Goal: Task Accomplishment & Management: Manage account settings

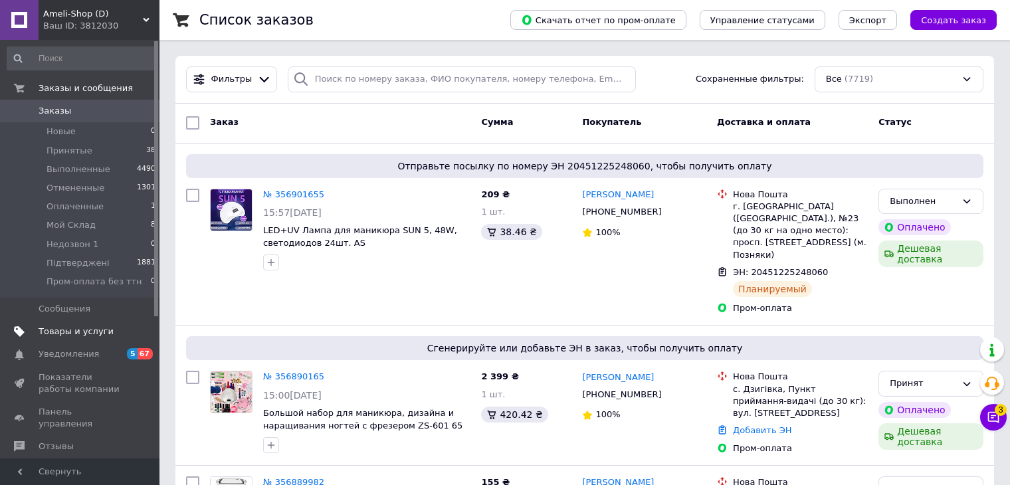
click at [60, 326] on span "Товары и услуги" at bounding box center [76, 332] width 75 height 12
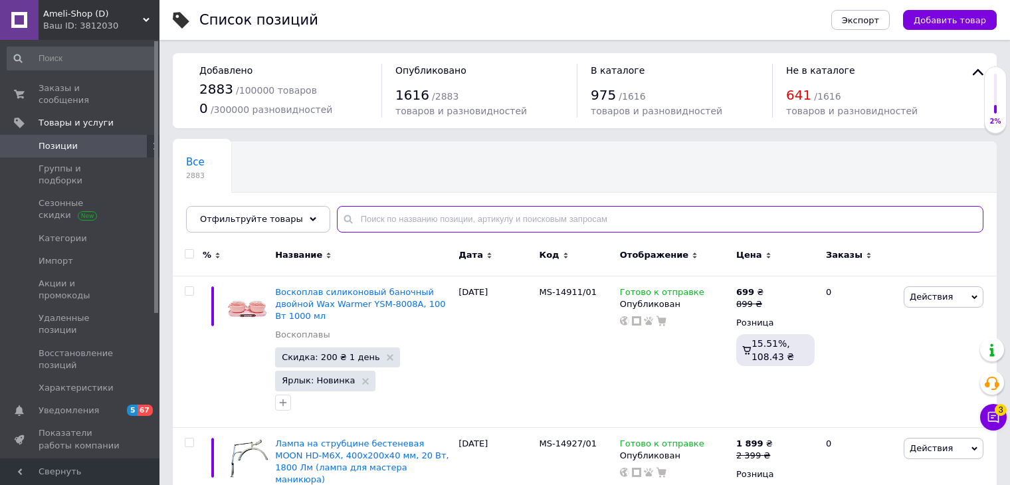
click at [391, 207] on input "text" at bounding box center [660, 219] width 647 height 27
paste input "MS-14051"
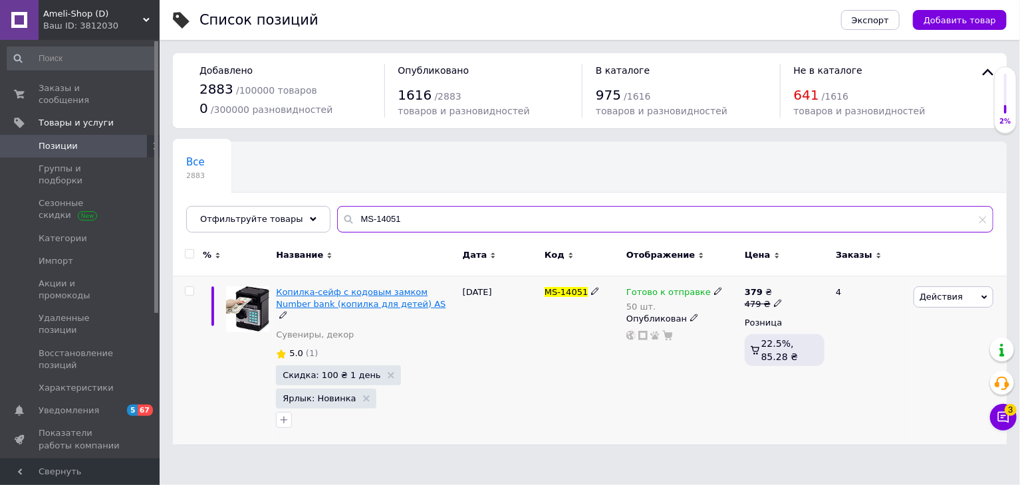
type input "MS-14051"
click at [316, 301] on span "Копилка-сейф с кодовым замком Number bank (копилка для детей) AS" at bounding box center [361, 298] width 170 height 22
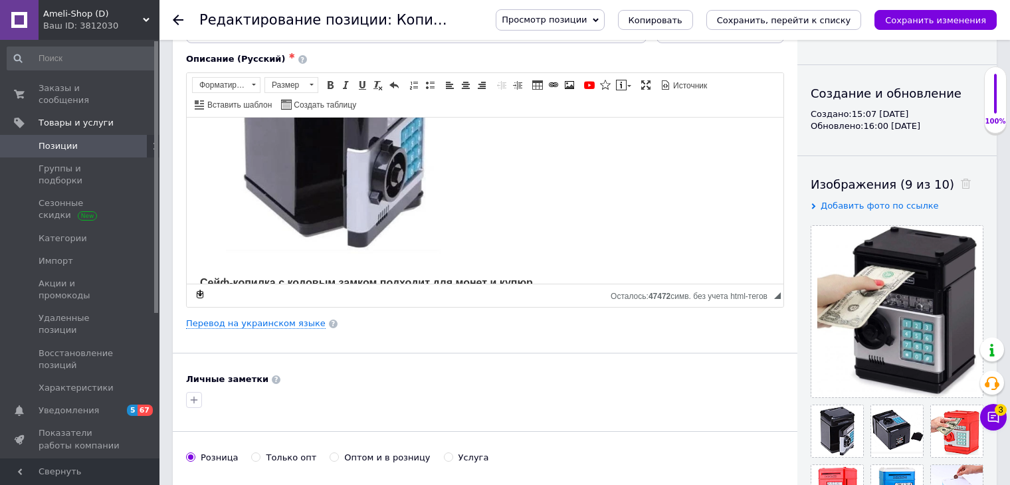
scroll to position [199, 0]
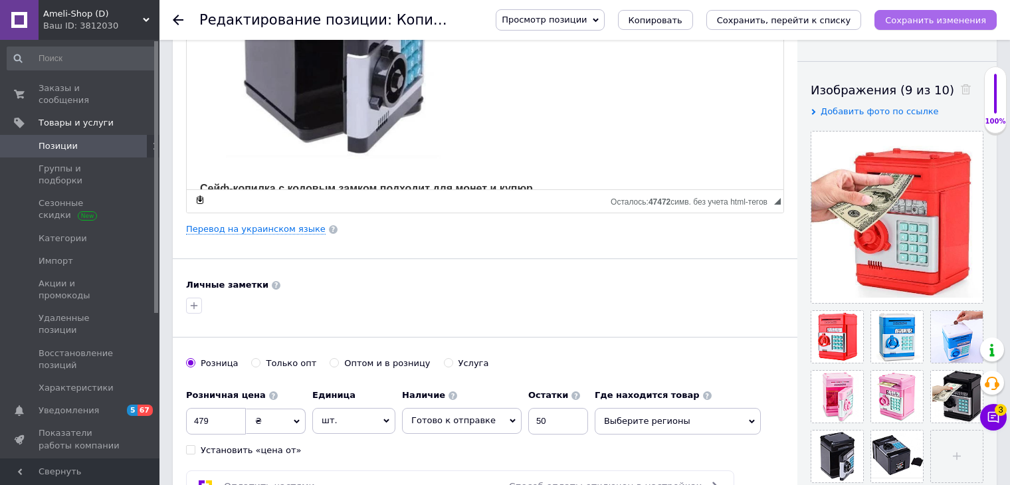
click at [923, 15] on icon "Сохранить изменения" at bounding box center [935, 20] width 101 height 10
click at [941, 21] on icon "Сохранить изменения" at bounding box center [935, 20] width 101 height 10
click at [927, 15] on icon "Сохранить изменения" at bounding box center [935, 20] width 101 height 10
click at [70, 22] on div "Ваш ID: 3812030" at bounding box center [101, 26] width 116 height 12
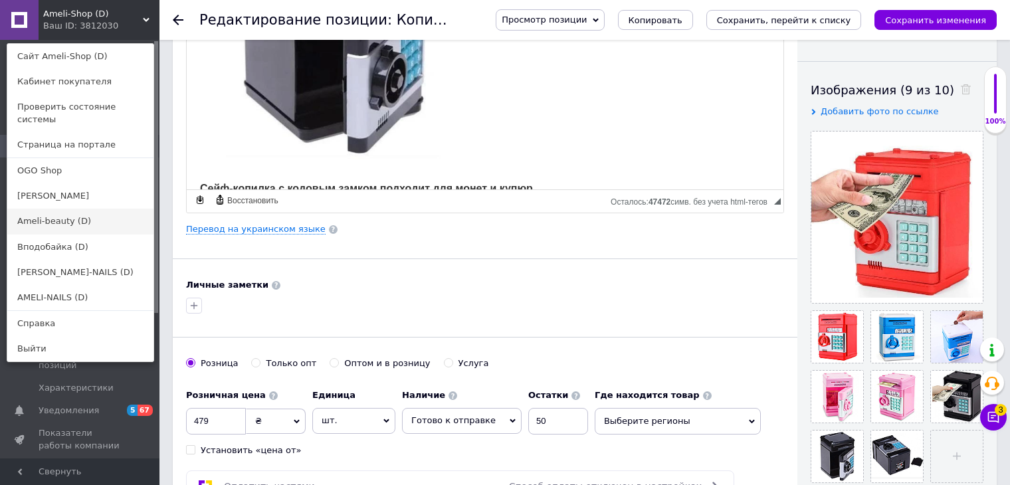
click at [75, 210] on link "Ameli-beauty (D)" at bounding box center [80, 221] width 146 height 25
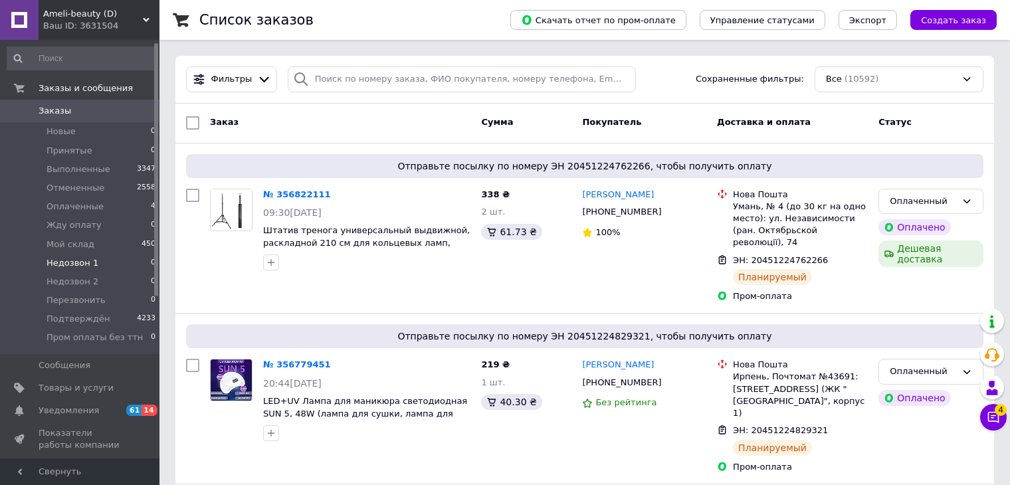
scroll to position [66, 0]
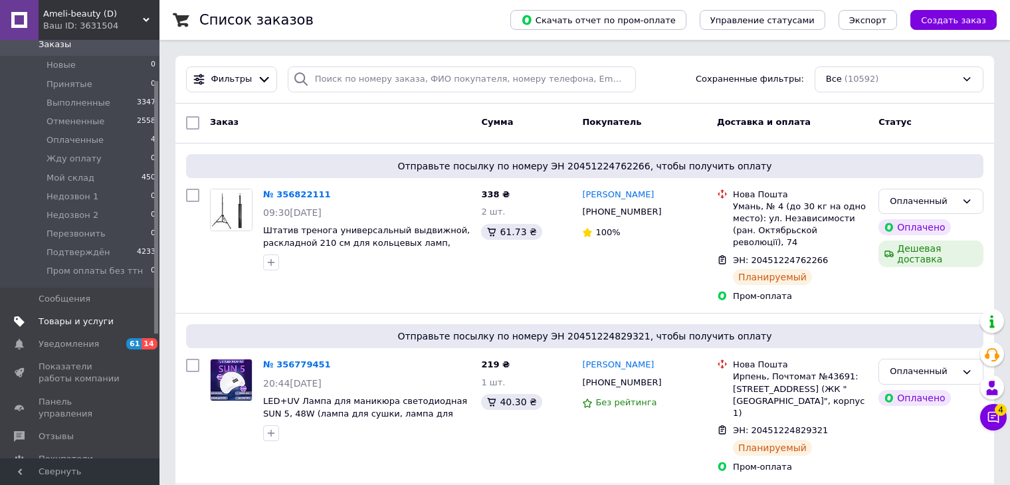
click at [51, 312] on link "Товары и услуги" at bounding box center [82, 321] width 164 height 23
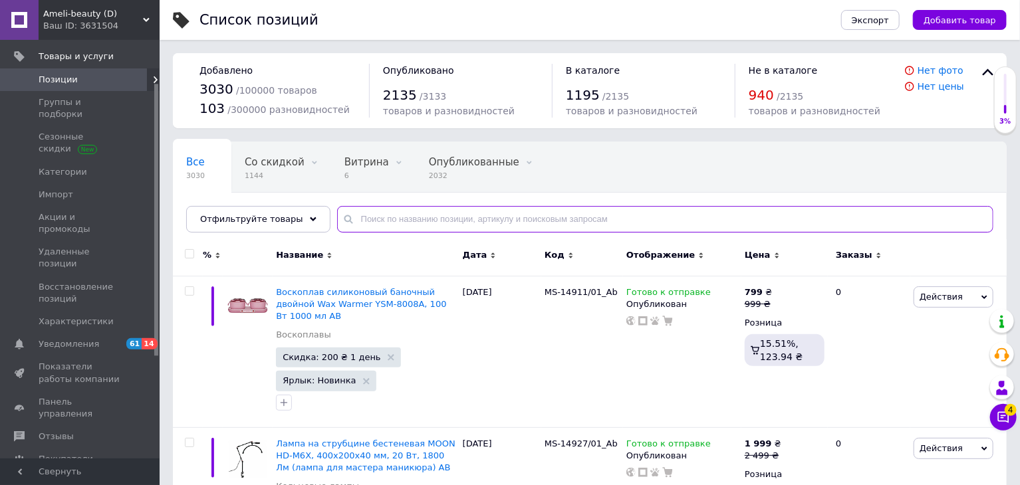
click at [365, 218] on input "text" at bounding box center [665, 219] width 656 height 27
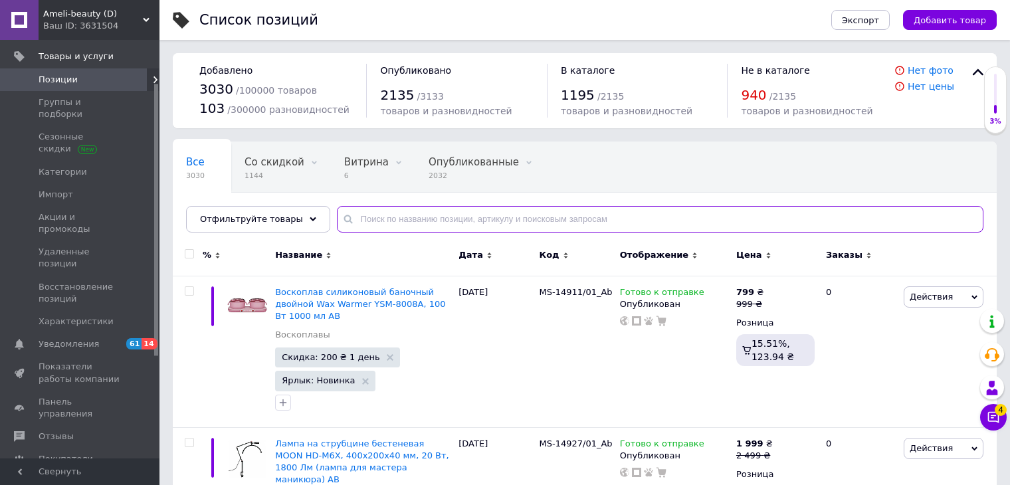
paste input "MS-14051"
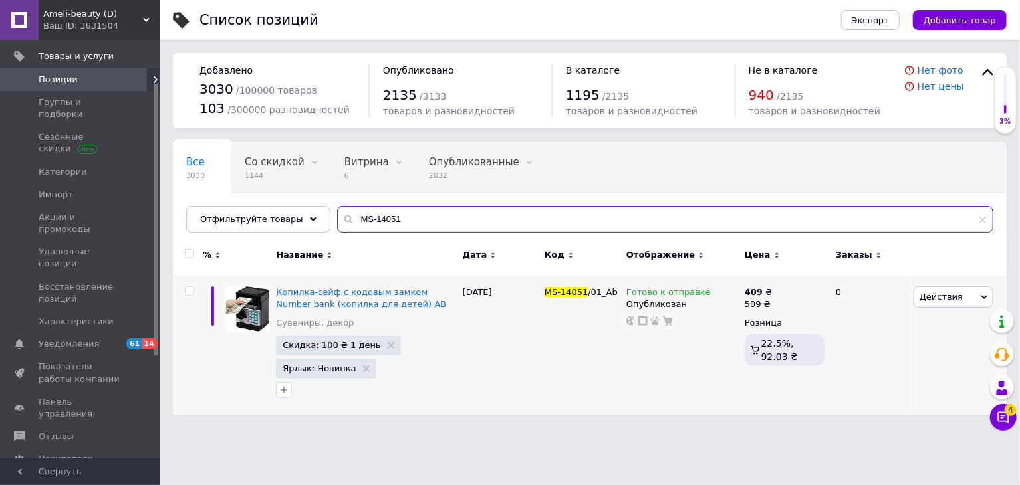
type input "MS-14051"
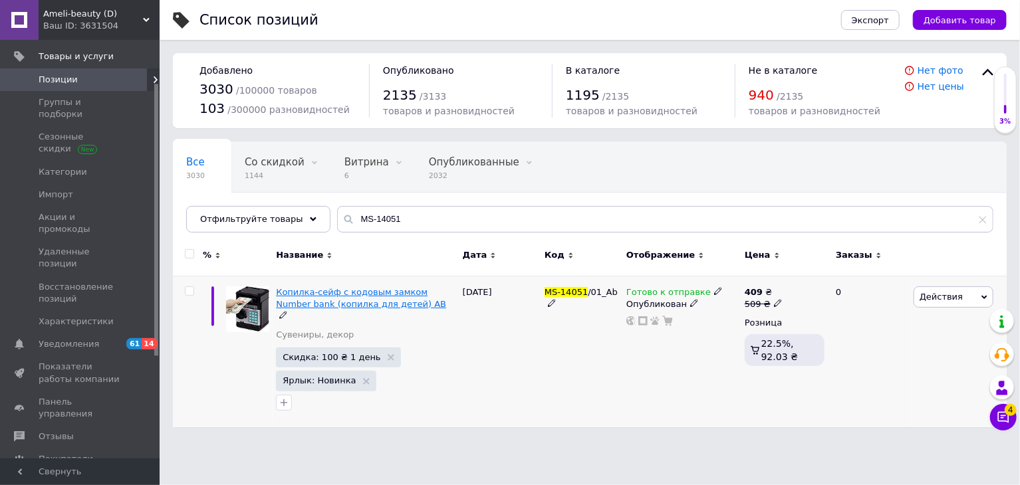
click at [340, 289] on span "Копилка-сейф с кодовым замком Number bank (копилка для детей) AB" at bounding box center [361, 298] width 170 height 22
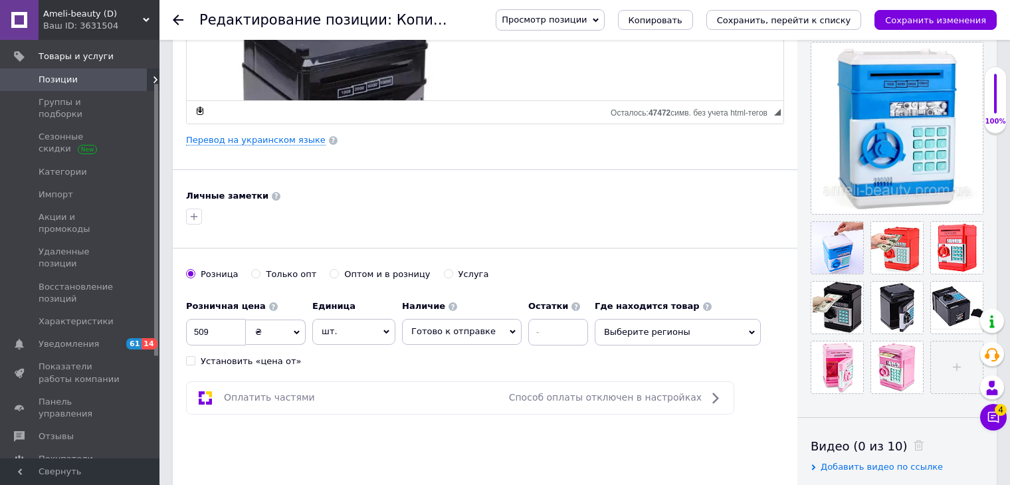
scroll to position [266, 0]
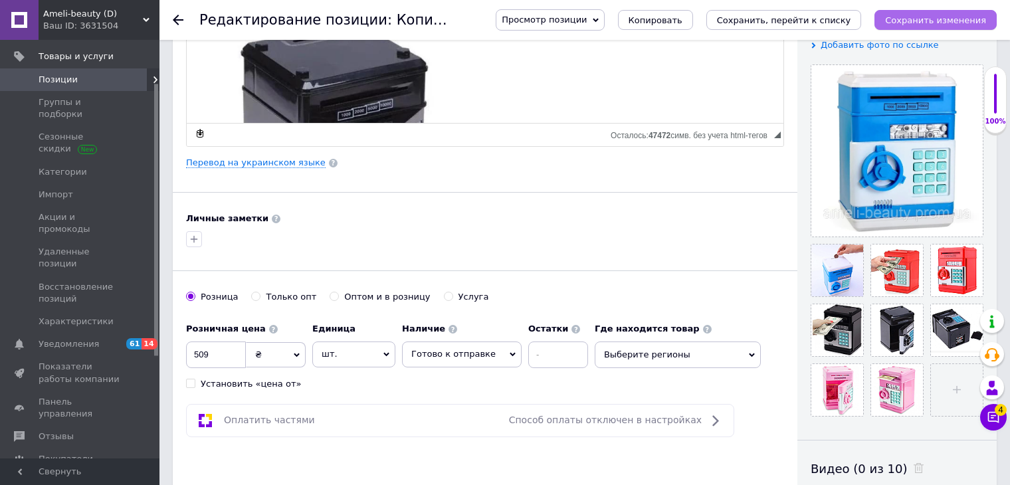
click at [935, 21] on icon "Сохранить изменения" at bounding box center [935, 20] width 101 height 10
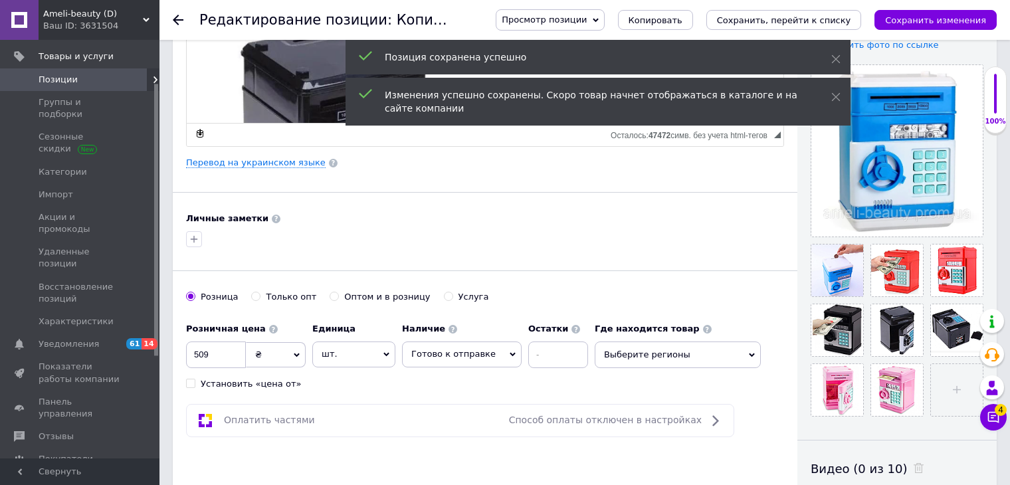
click at [84, 26] on div "Ваш ID: 3631504" at bounding box center [101, 26] width 116 height 12
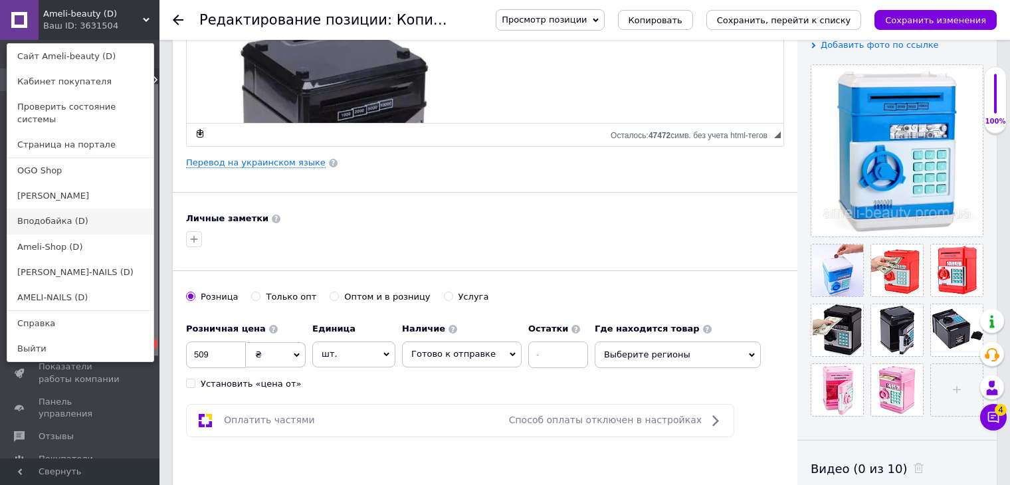
click at [43, 212] on link "Вподобайка (D)" at bounding box center [80, 221] width 146 height 25
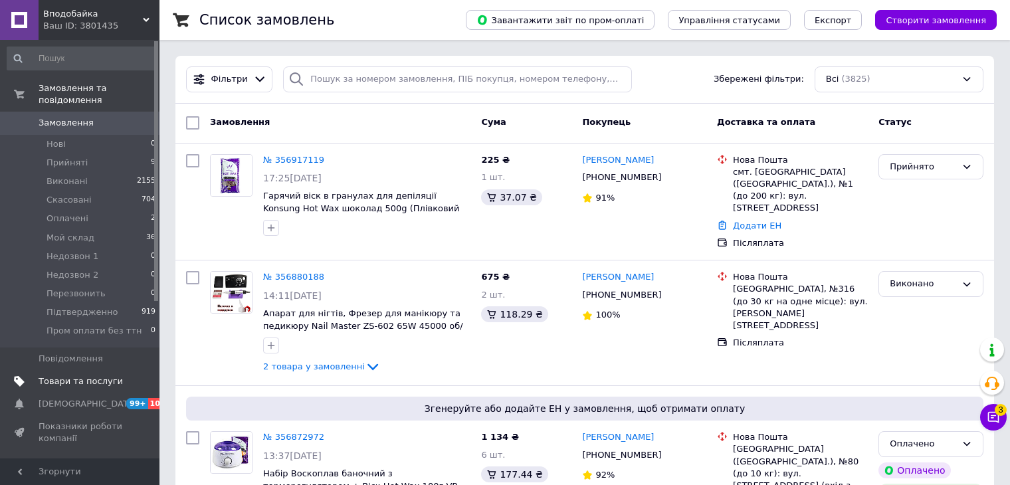
click at [62, 376] on span "Товари та послуги" at bounding box center [81, 382] width 84 height 12
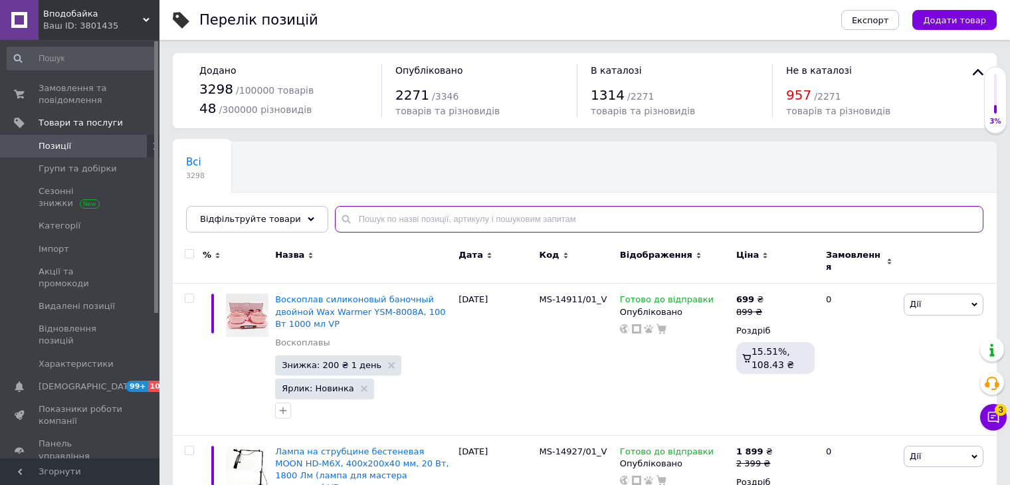
click at [429, 216] on input "text" at bounding box center [659, 219] width 649 height 27
paste input "MS-14051"
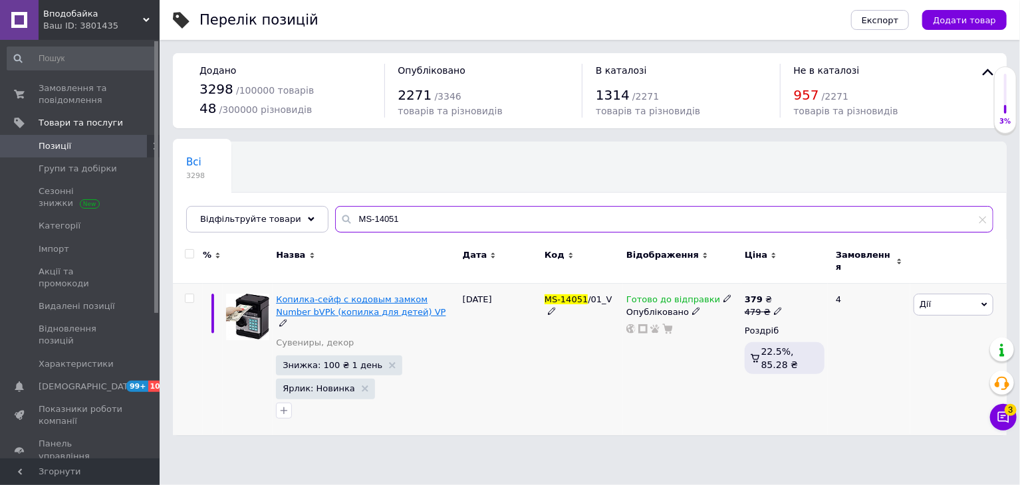
type input "MS-14051"
click at [384, 294] on span "Копилка-сейф с кодовым замком Number bVPk (копилка для детей) VP" at bounding box center [361, 305] width 170 height 22
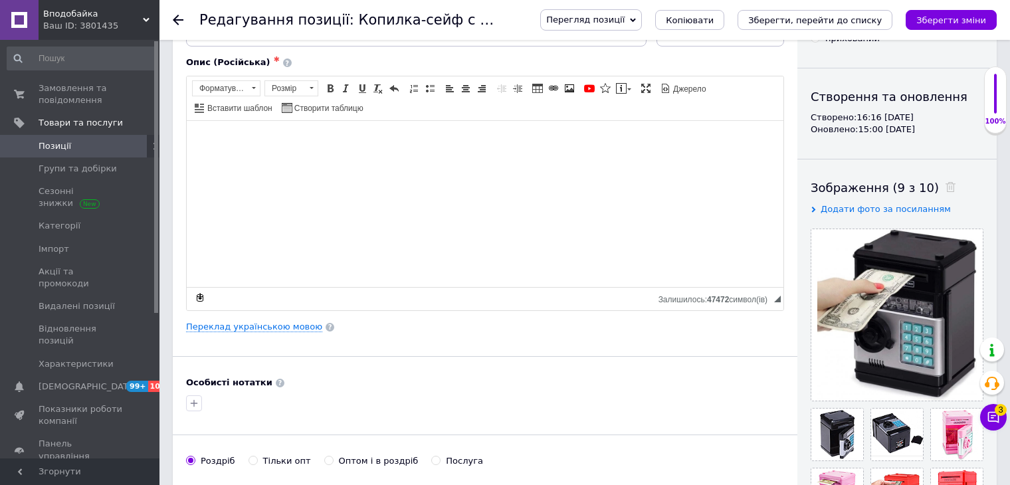
scroll to position [239, 0]
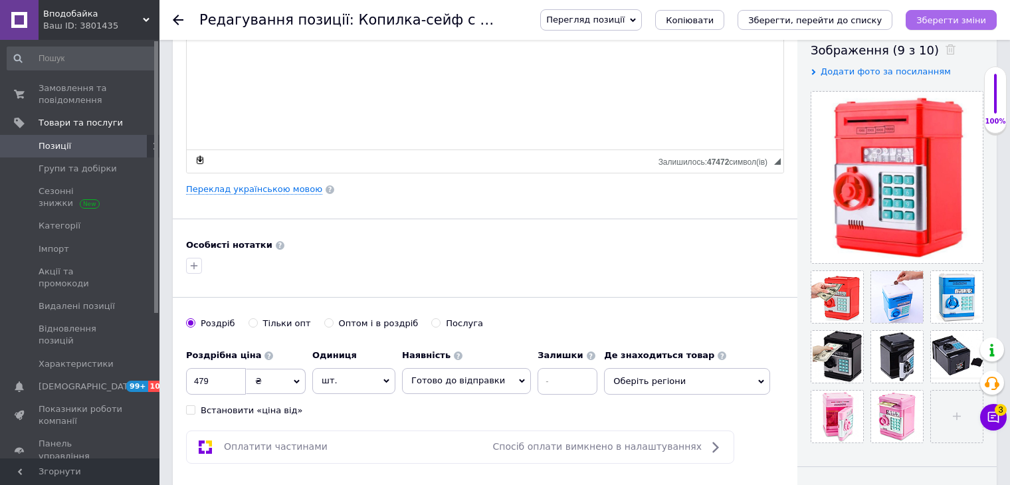
click at [935, 21] on icon "Зберегти зміни" at bounding box center [952, 20] width 70 height 10
click at [84, 27] on div "Ваш ID: 3801435" at bounding box center [101, 26] width 116 height 12
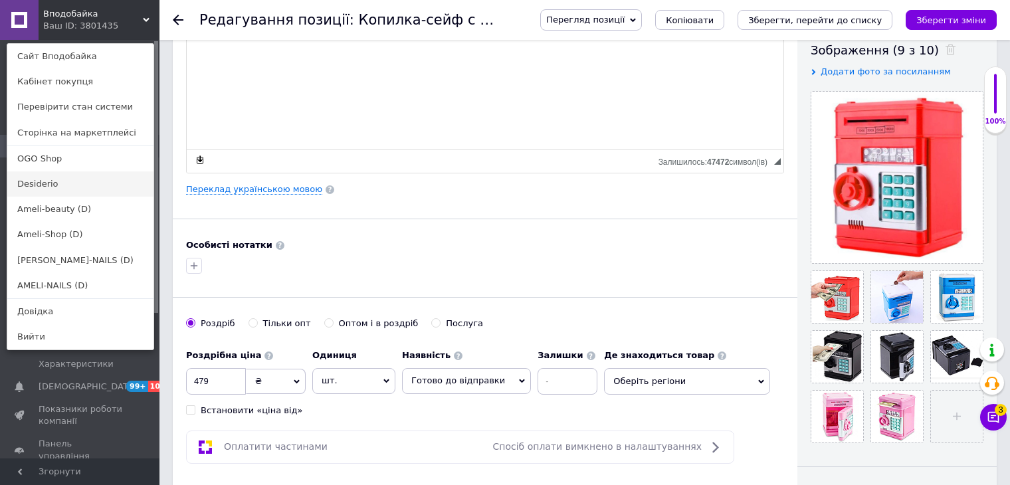
click at [72, 187] on link "Desiderio" at bounding box center [80, 183] width 146 height 25
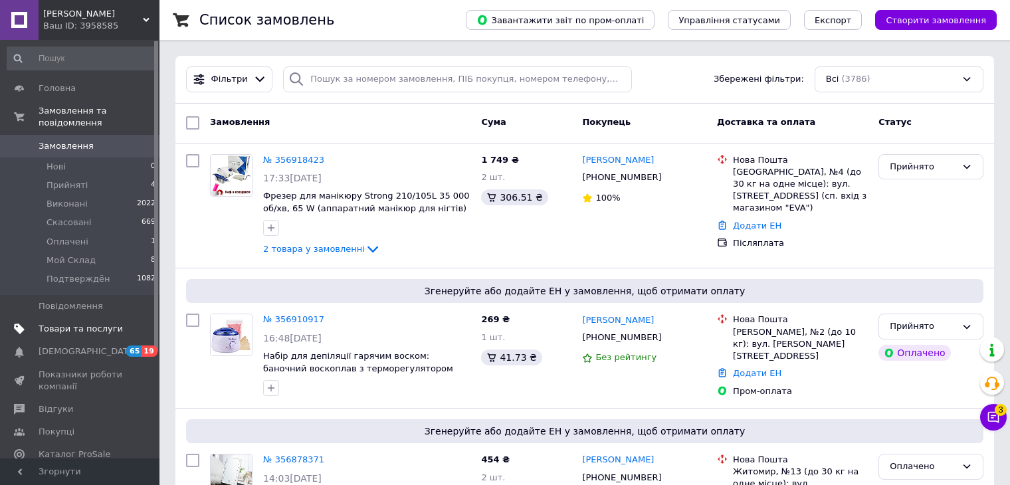
click at [50, 324] on link "Товари та послуги" at bounding box center [82, 329] width 164 height 23
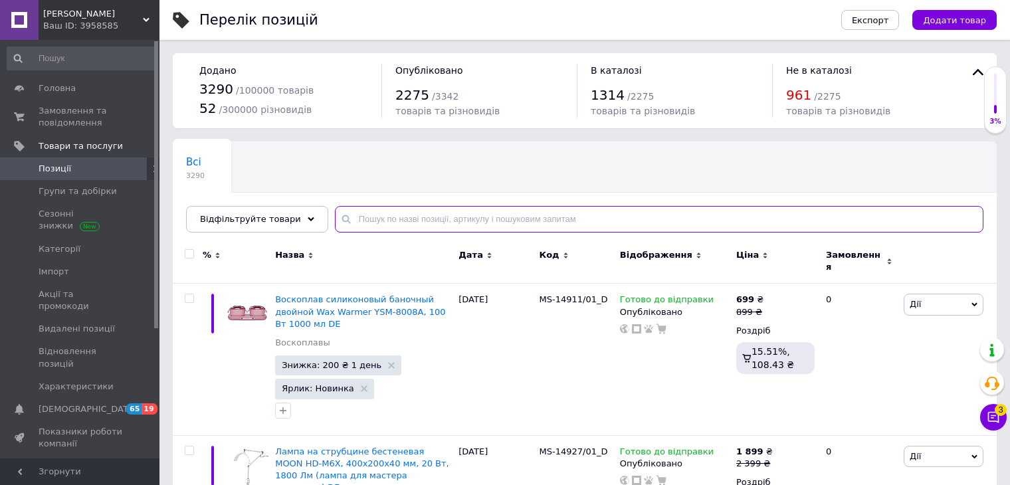
click at [378, 212] on input "text" at bounding box center [659, 219] width 649 height 27
paste input "MS-14051"
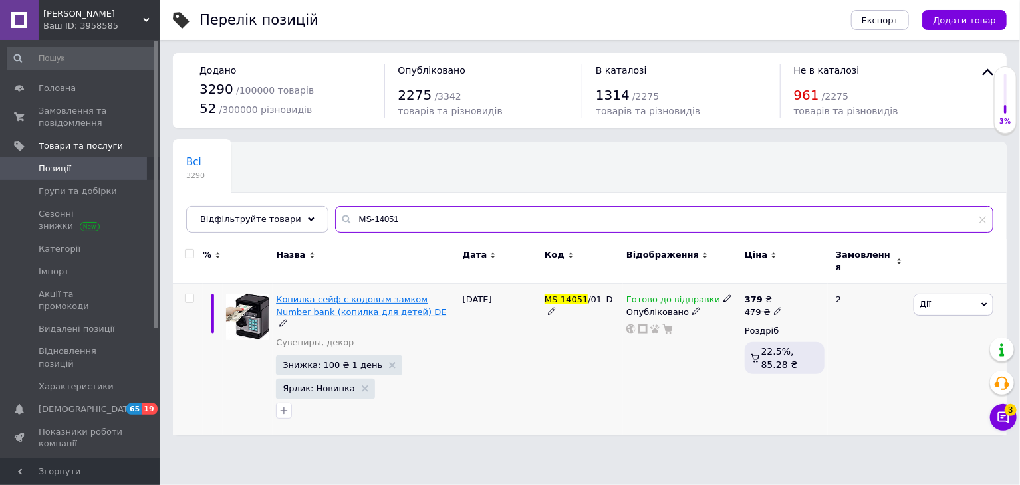
type input "MS-14051"
click at [388, 294] on span "Копилка-сейф с кодовым замком Number bank (копилка для детей) DE" at bounding box center [361, 305] width 170 height 22
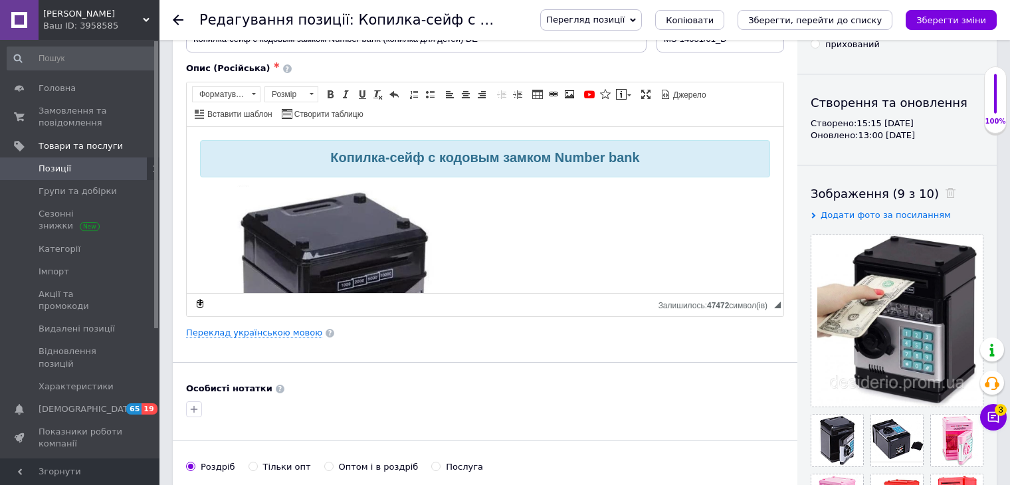
scroll to position [266, 0]
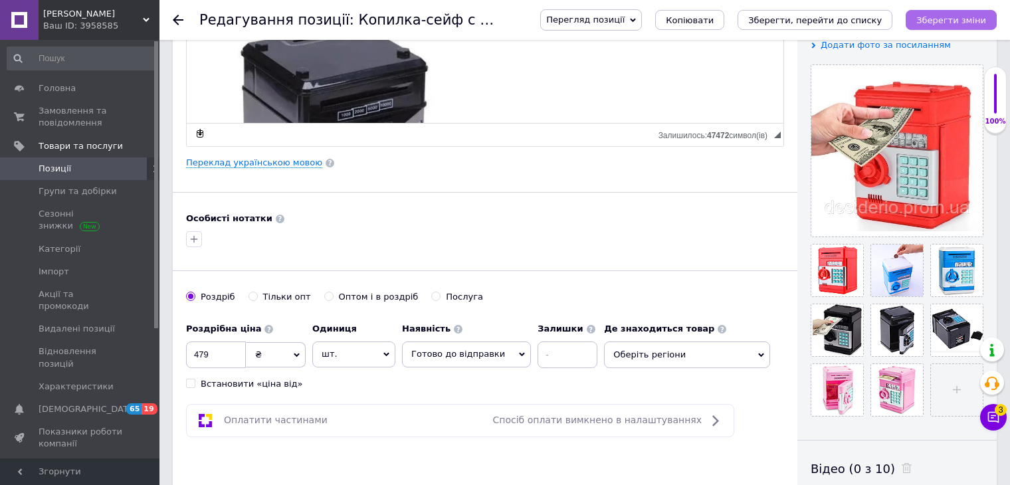
click at [951, 19] on icon "Зберегти зміни" at bounding box center [952, 20] width 70 height 10
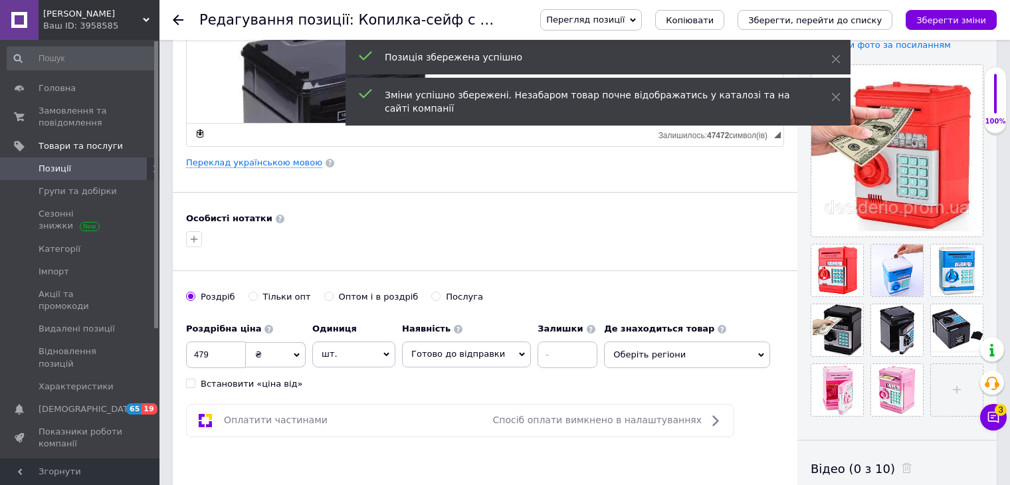
click at [119, 21] on div "Ваш ID: 3958585" at bounding box center [101, 26] width 116 height 12
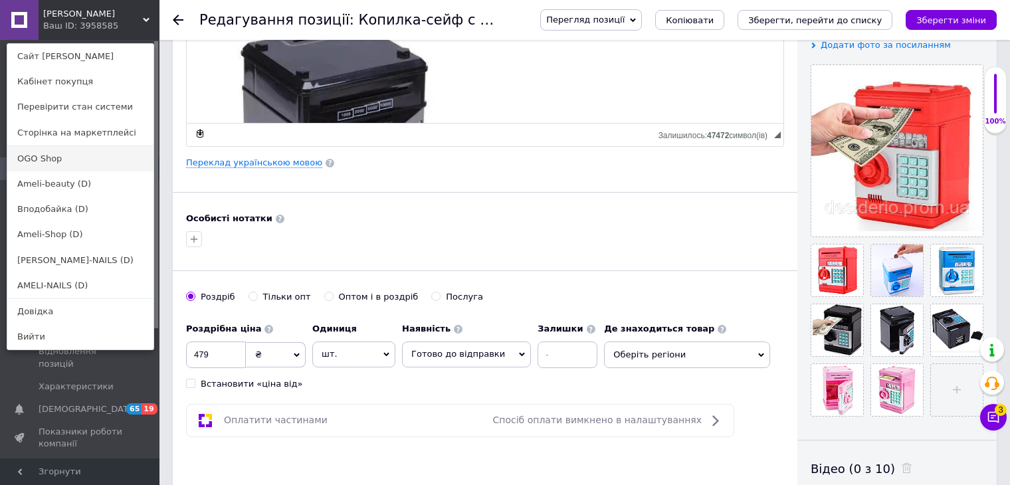
click at [88, 161] on link "OGO Shop" at bounding box center [80, 158] width 146 height 25
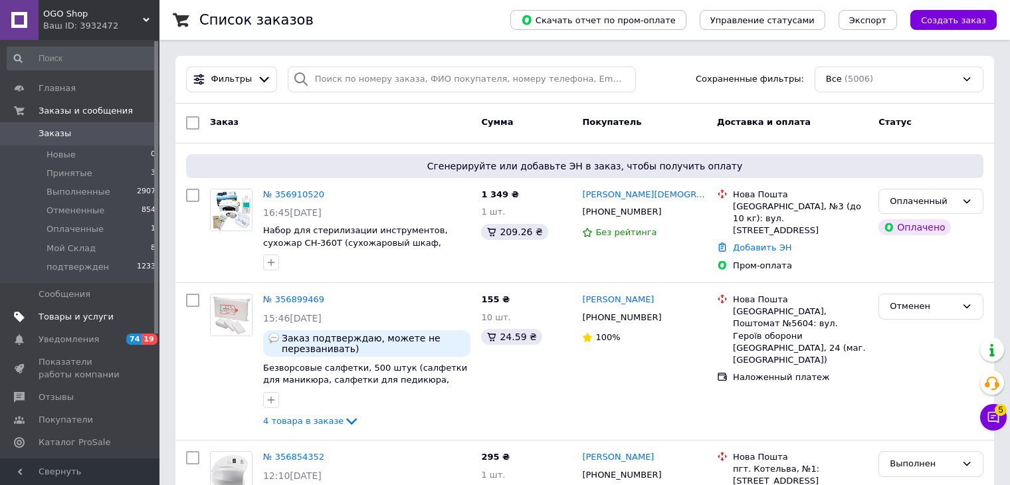
click at [77, 318] on span "Товары и услуги" at bounding box center [76, 317] width 75 height 12
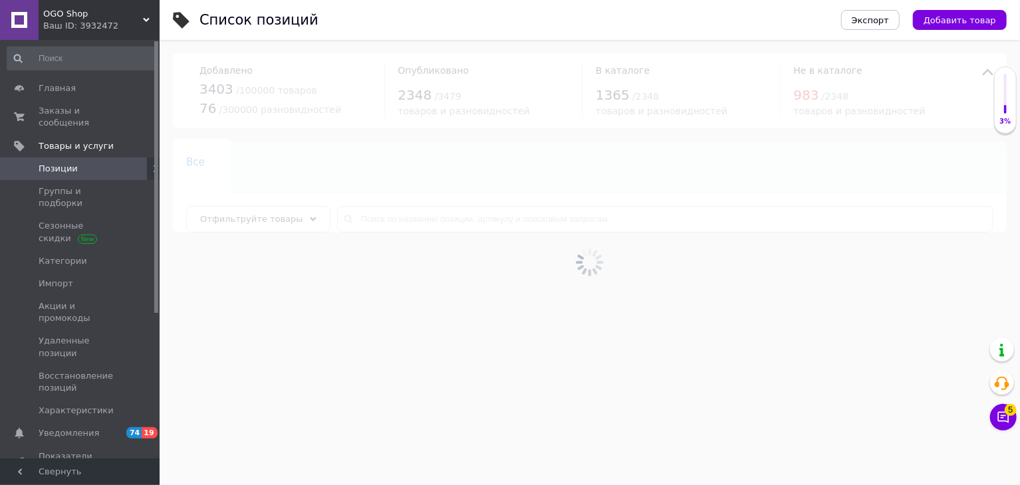
click at [387, 223] on div at bounding box center [590, 262] width 860 height 445
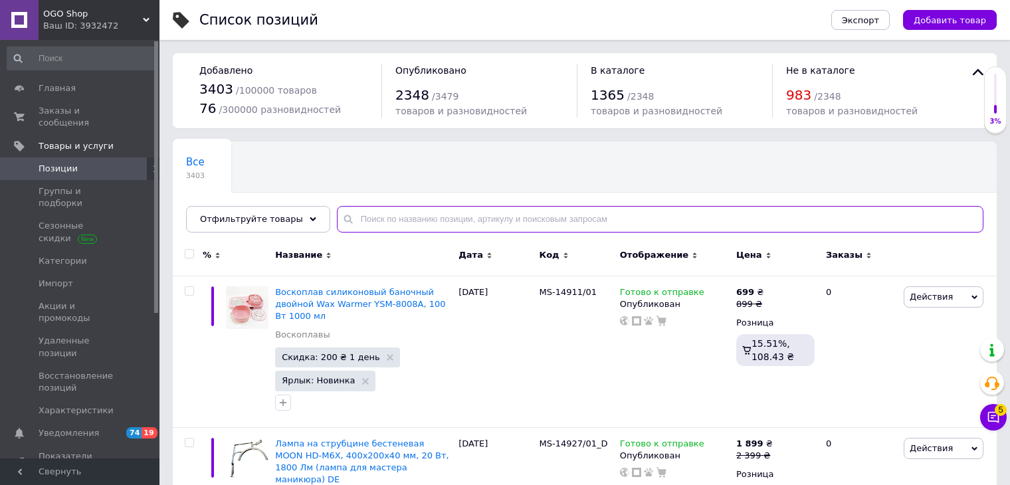
click at [387, 223] on input "text" at bounding box center [660, 219] width 647 height 27
paste input "MS-14051"
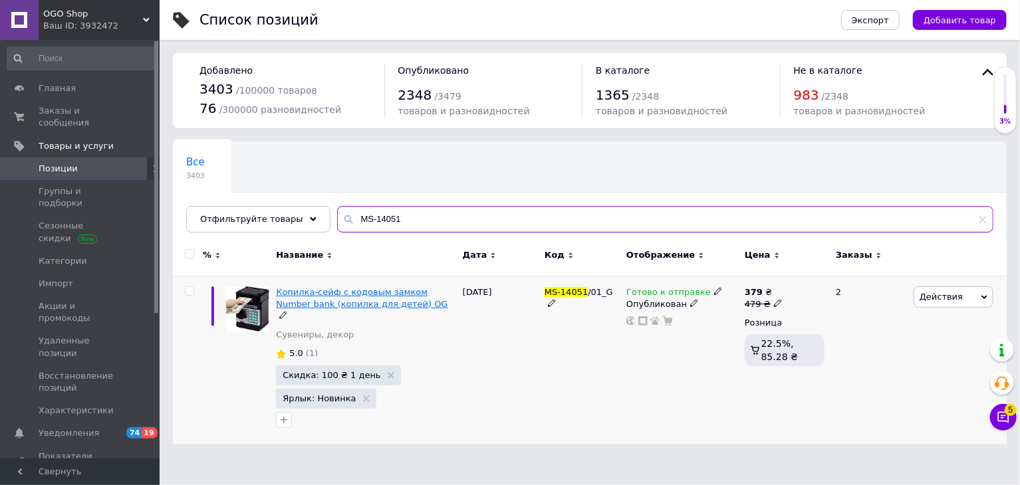
type input "MS-14051"
click at [352, 300] on span "Копилка-сейф с кодовым замком Number bank (копилка для детей) OG" at bounding box center [361, 298] width 171 height 22
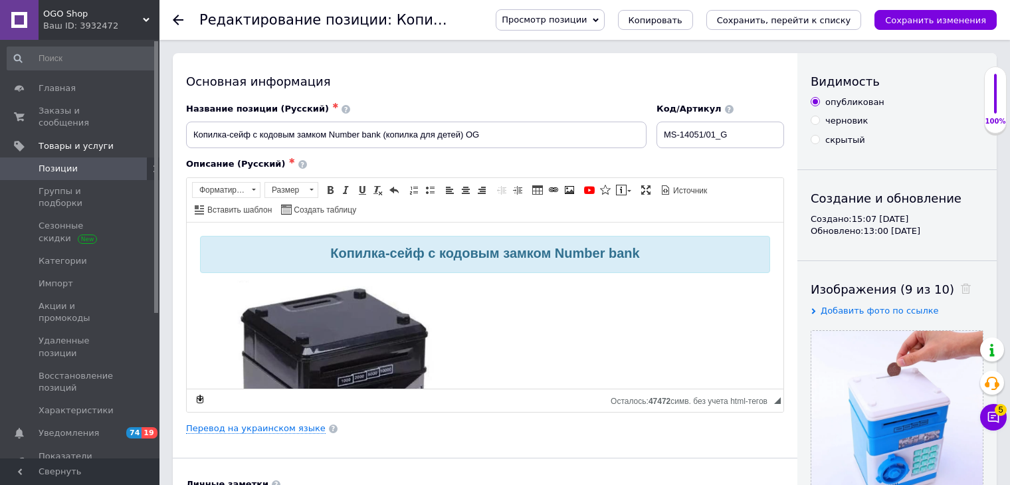
click at [913, 32] on div "Просмотр позиции Сохранить и посмотреть на сайте Сохранить и посмотреть на порт…" at bounding box center [733, 20] width 528 height 40
click at [913, 23] on icon "Сохранить изменения" at bounding box center [935, 20] width 101 height 10
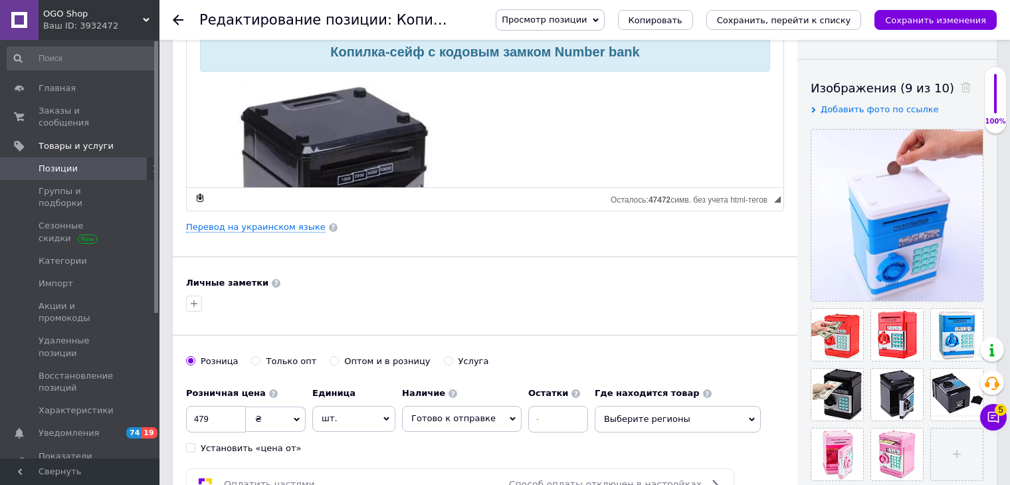
scroll to position [199, 0]
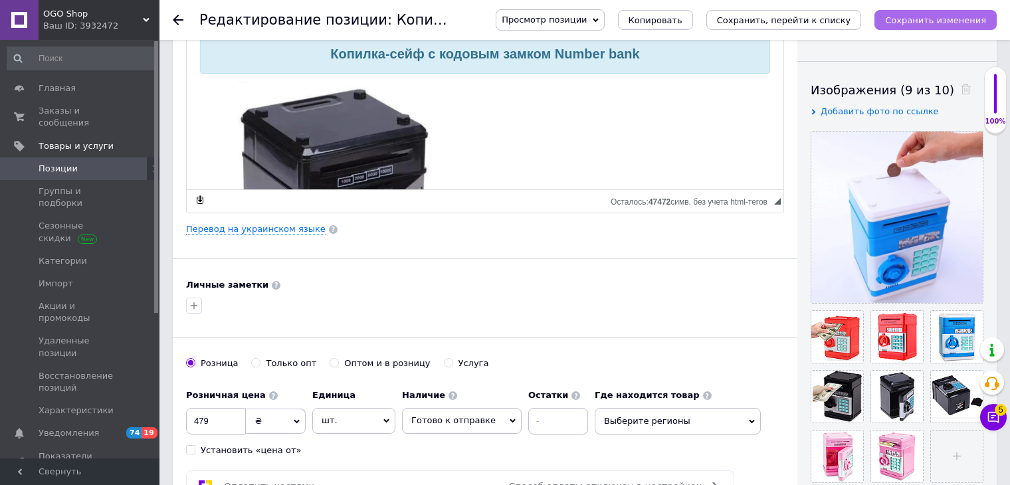
click at [920, 19] on icon "Сохранить изменения" at bounding box center [935, 20] width 101 height 10
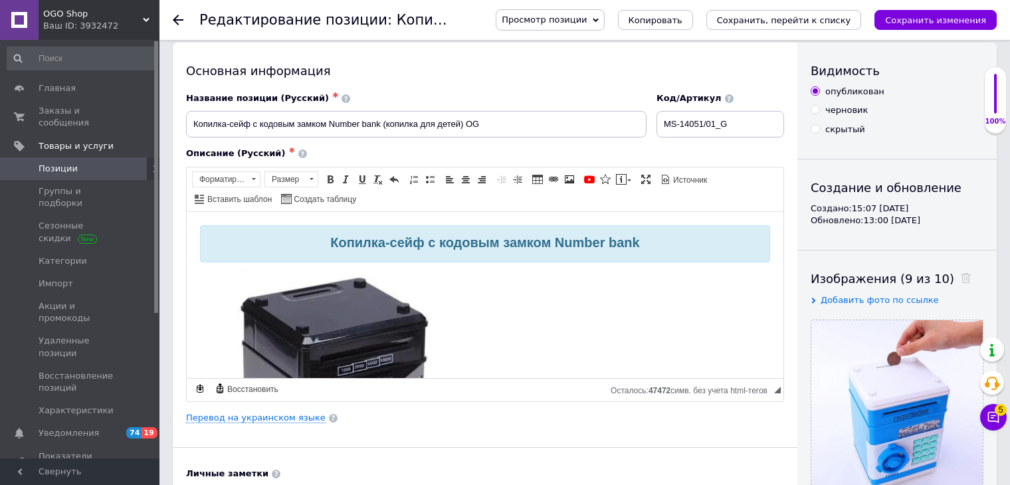
scroll to position [0, 0]
